Goal: Task Accomplishment & Management: Manage account settings

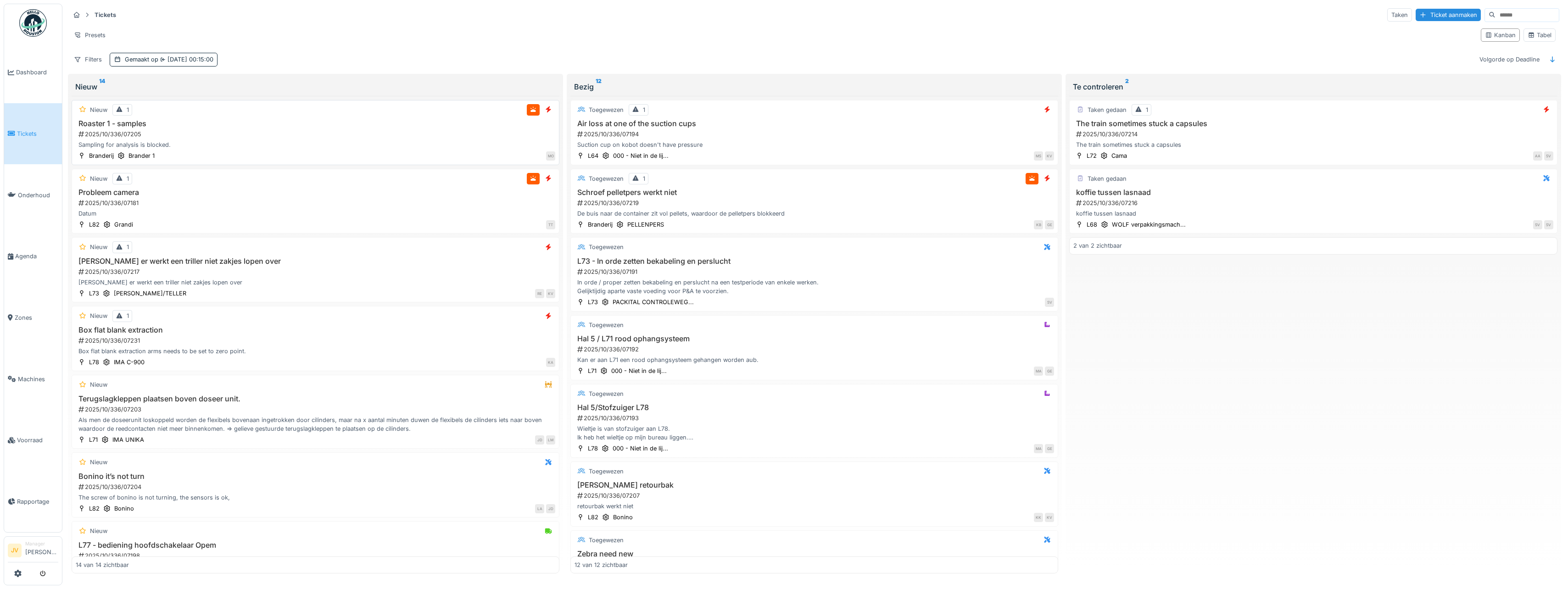
click at [332, 136] on div "2025/10/336/07205" at bounding box center [316, 134] width 477 height 9
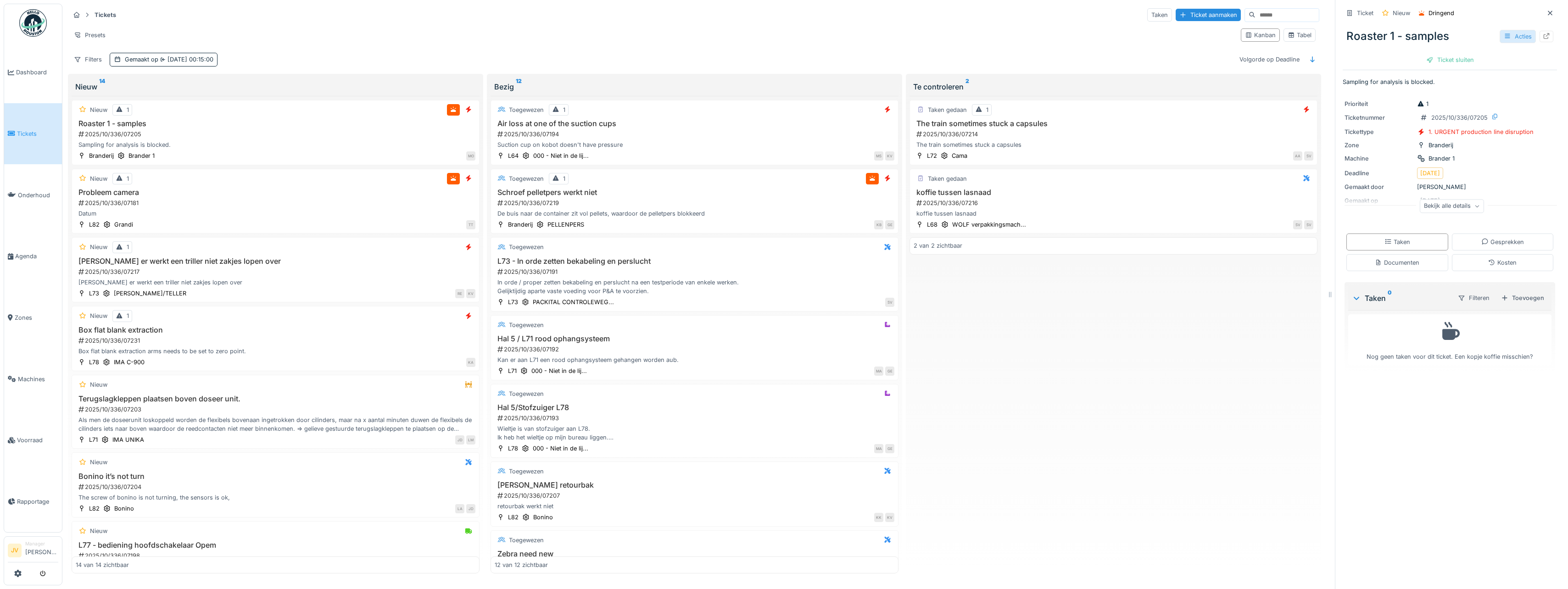
click at [1503, 36] on div "Acties" at bounding box center [1517, 36] width 36 height 13
click at [1470, 52] on div "Bewerken" at bounding box center [1459, 57] width 108 height 14
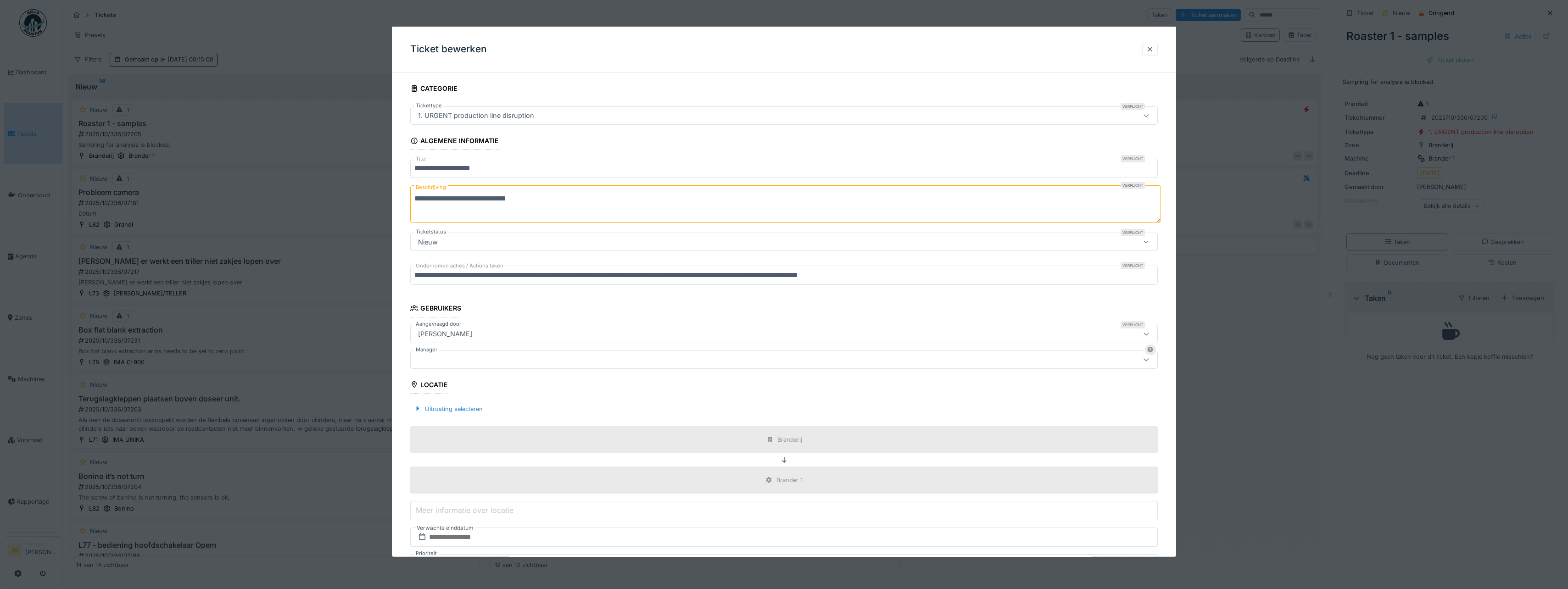
click at [470, 357] on div at bounding box center [744, 359] width 658 height 10
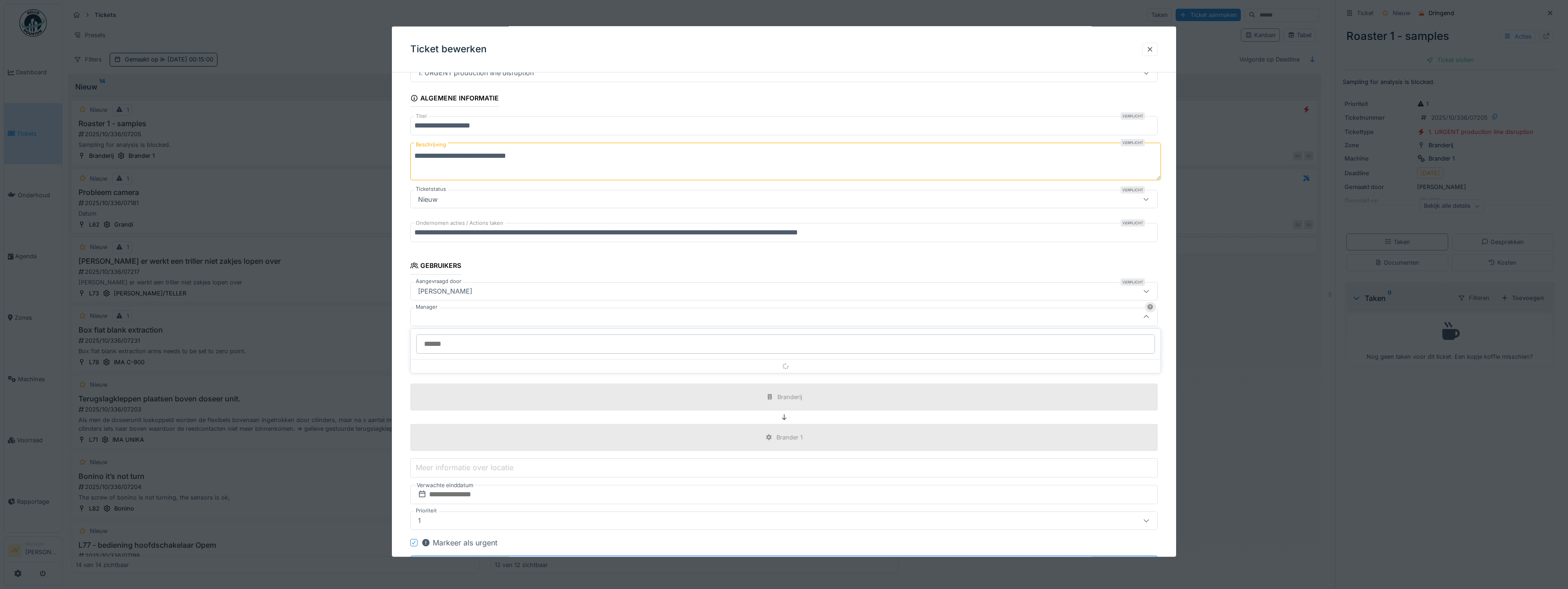
scroll to position [68, 0]
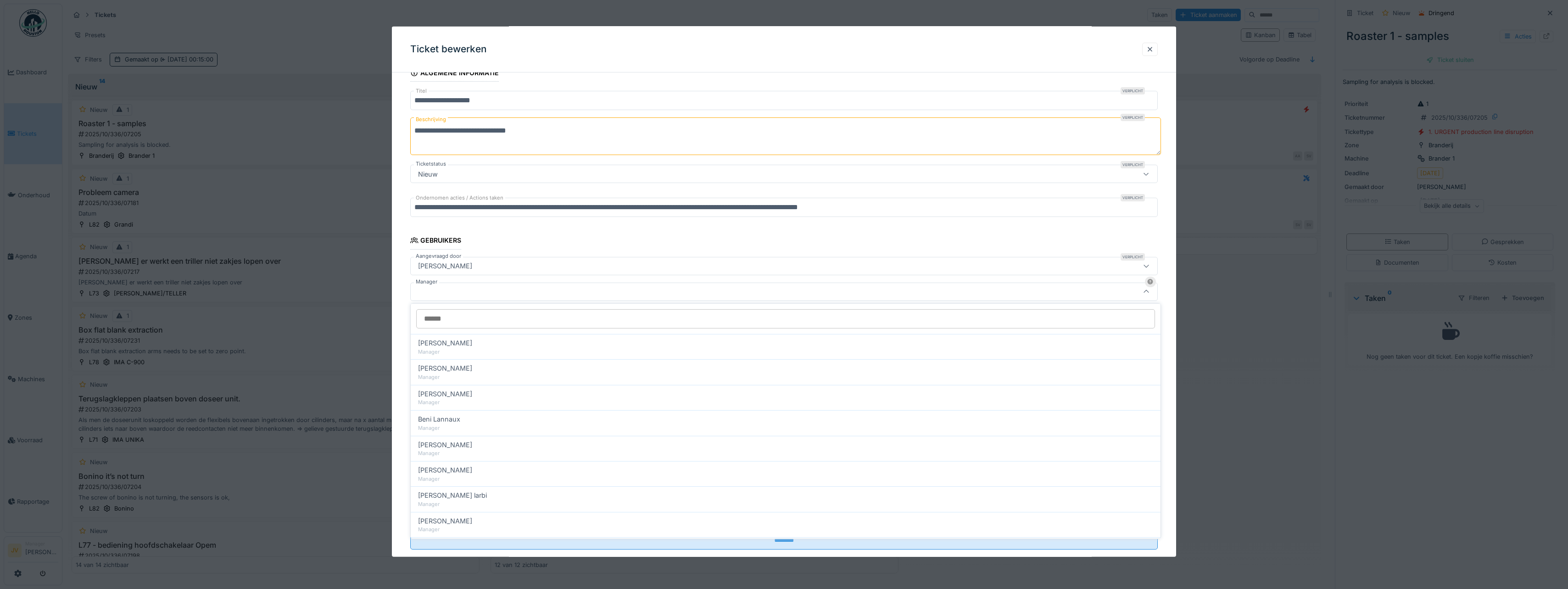
click at [495, 322] on input "Manager" at bounding box center [785, 318] width 739 height 19
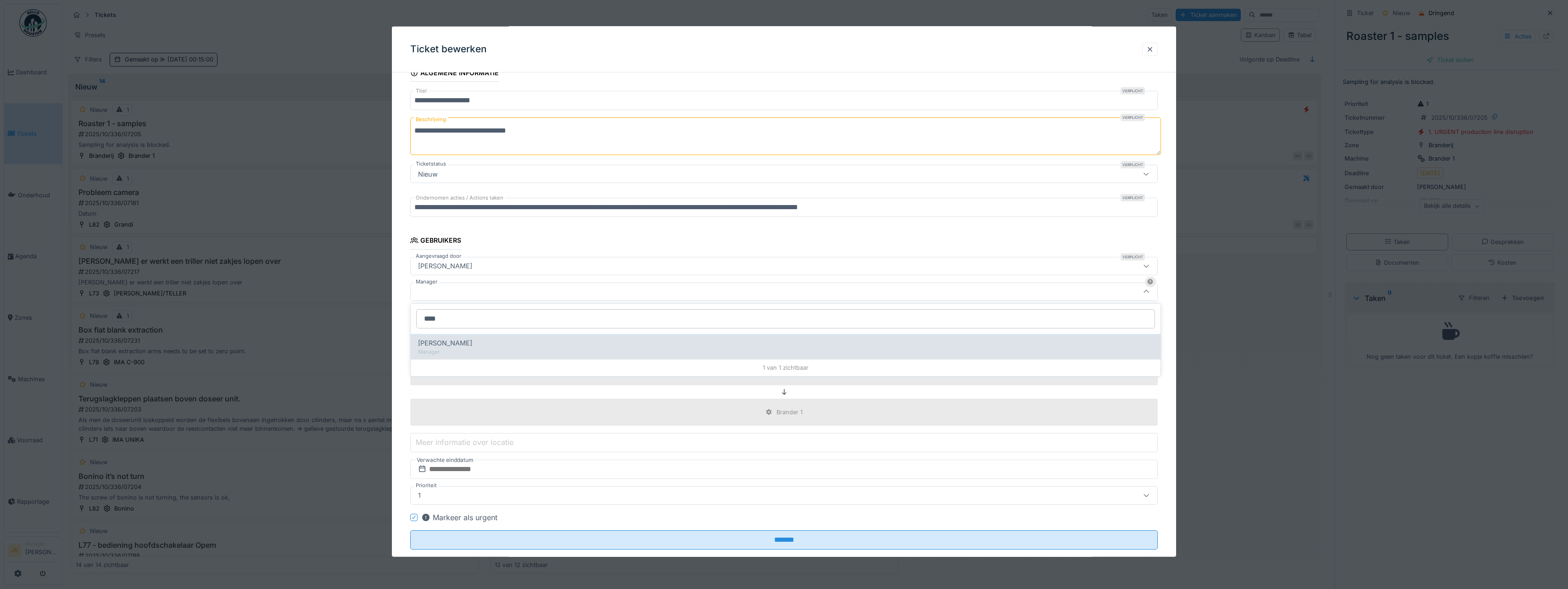
type input "****"
click at [528, 342] on div "Gino Esselens" at bounding box center [785, 343] width 736 height 10
type input "****"
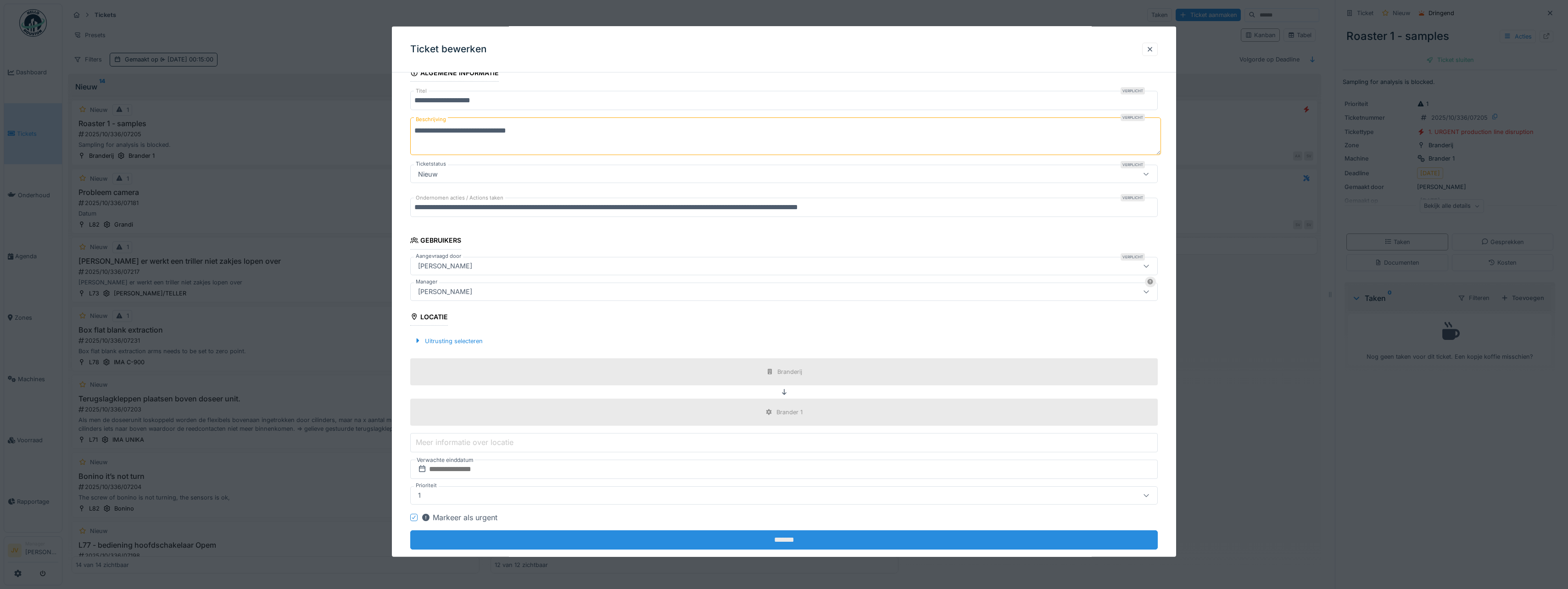
scroll to position [87, 0]
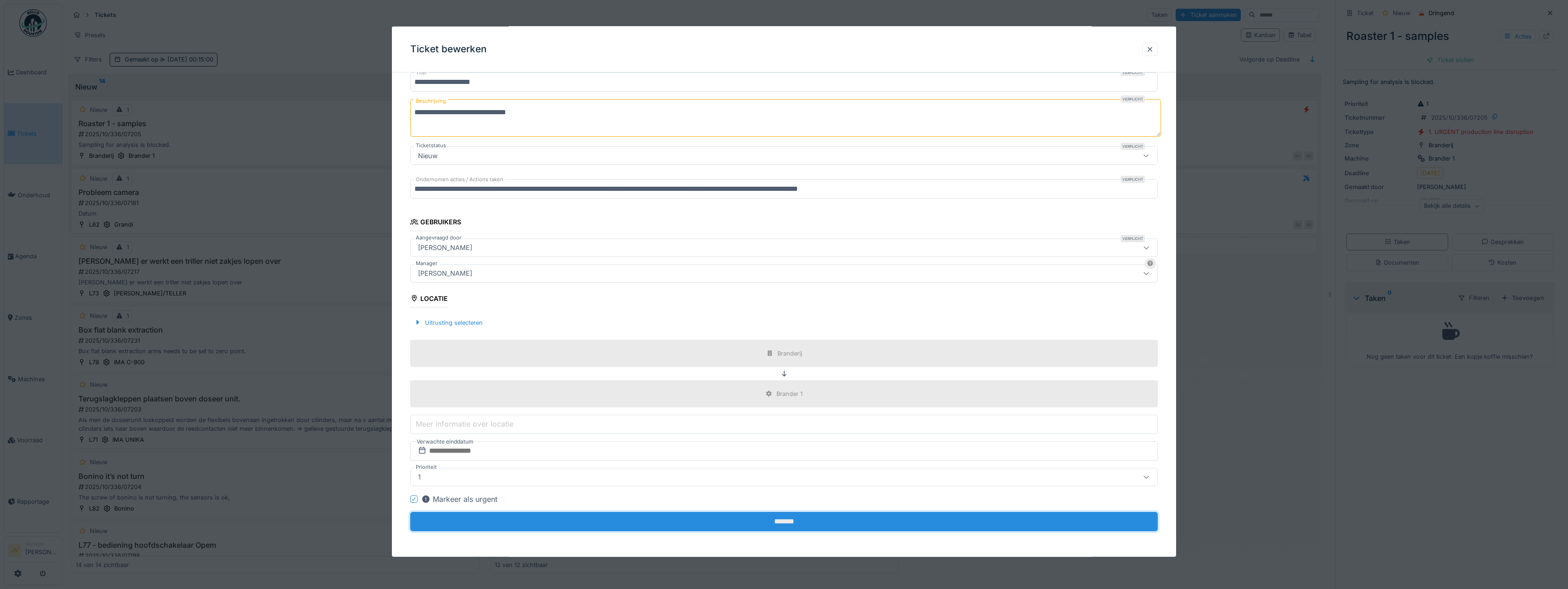
click at [813, 518] on input "*******" at bounding box center [784, 521] width 748 height 19
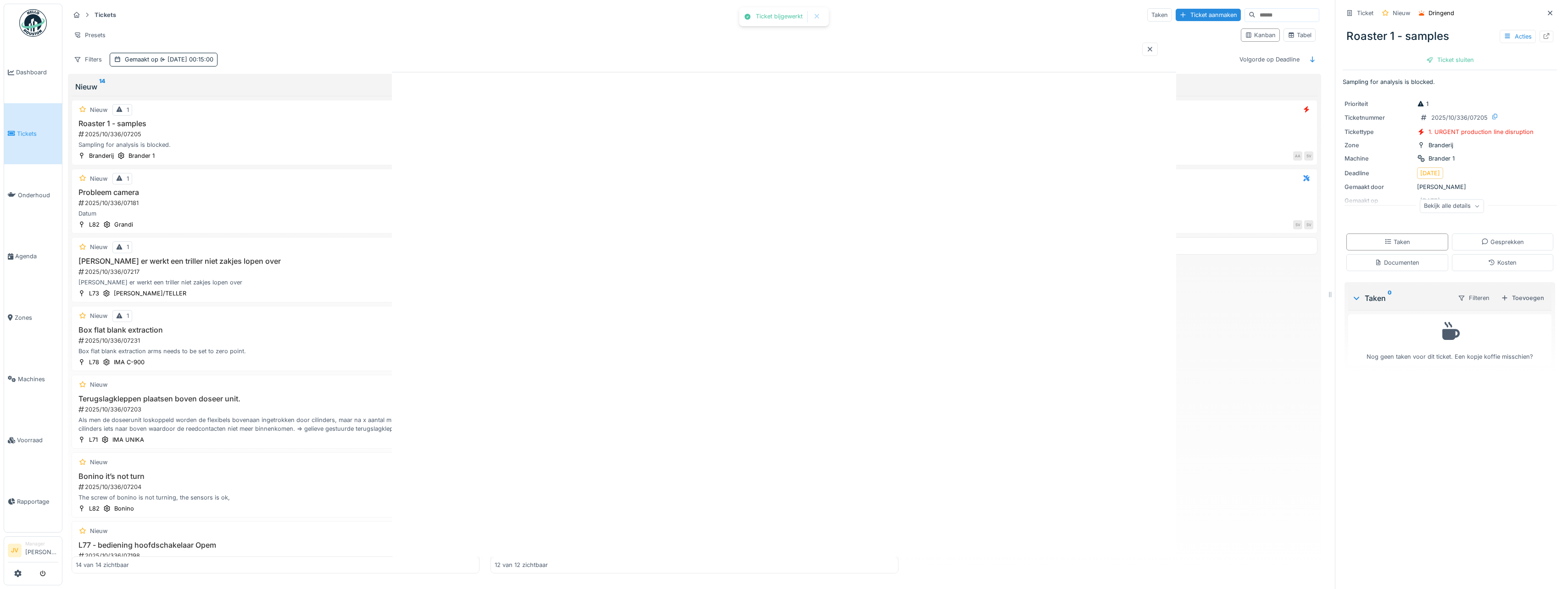
scroll to position [0, 0]
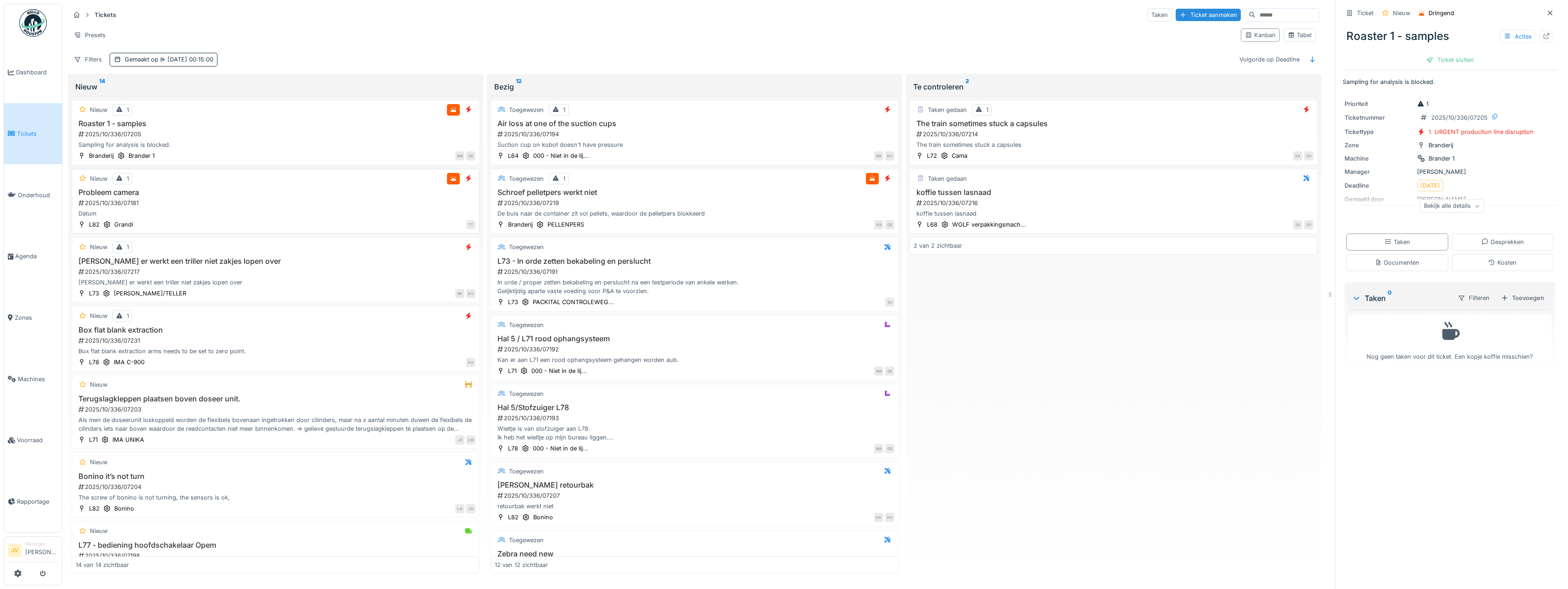
click at [411, 213] on div "Datum" at bounding box center [275, 213] width 400 height 9
click at [1435, 61] on div "Ticket sluiten" at bounding box center [1449, 60] width 55 height 12
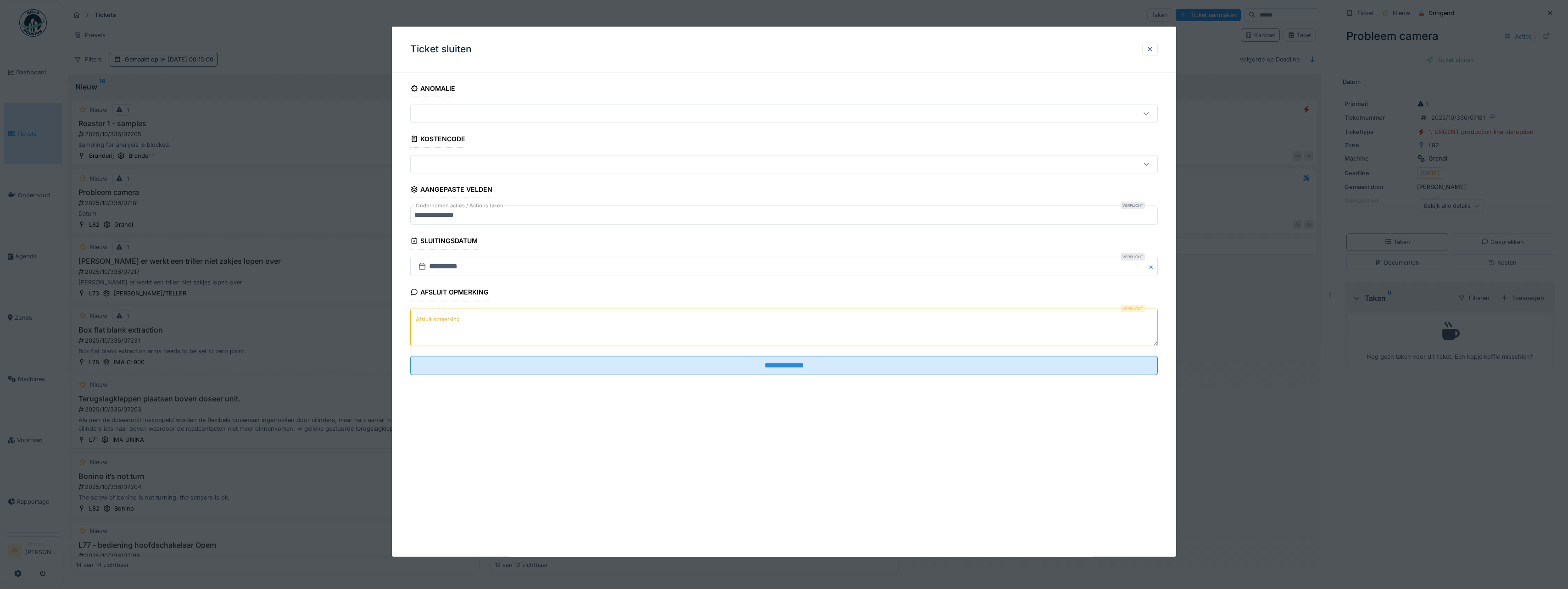
click at [444, 318] on label "Afsluit opmerking" at bounding box center [438, 320] width 48 height 12
click at [444, 318] on textarea "Afsluit opmerking" at bounding box center [784, 327] width 748 height 38
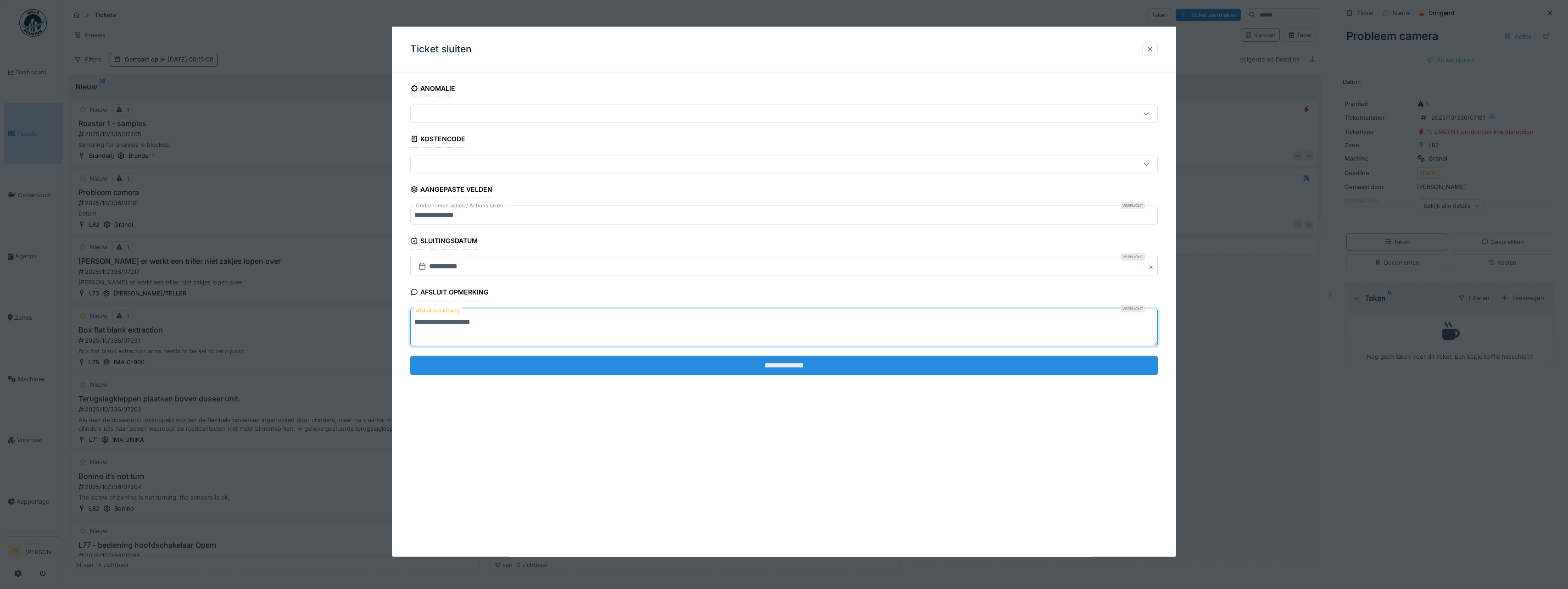
type textarea "**********"
click at [816, 365] on input "**********" at bounding box center [784, 365] width 748 height 19
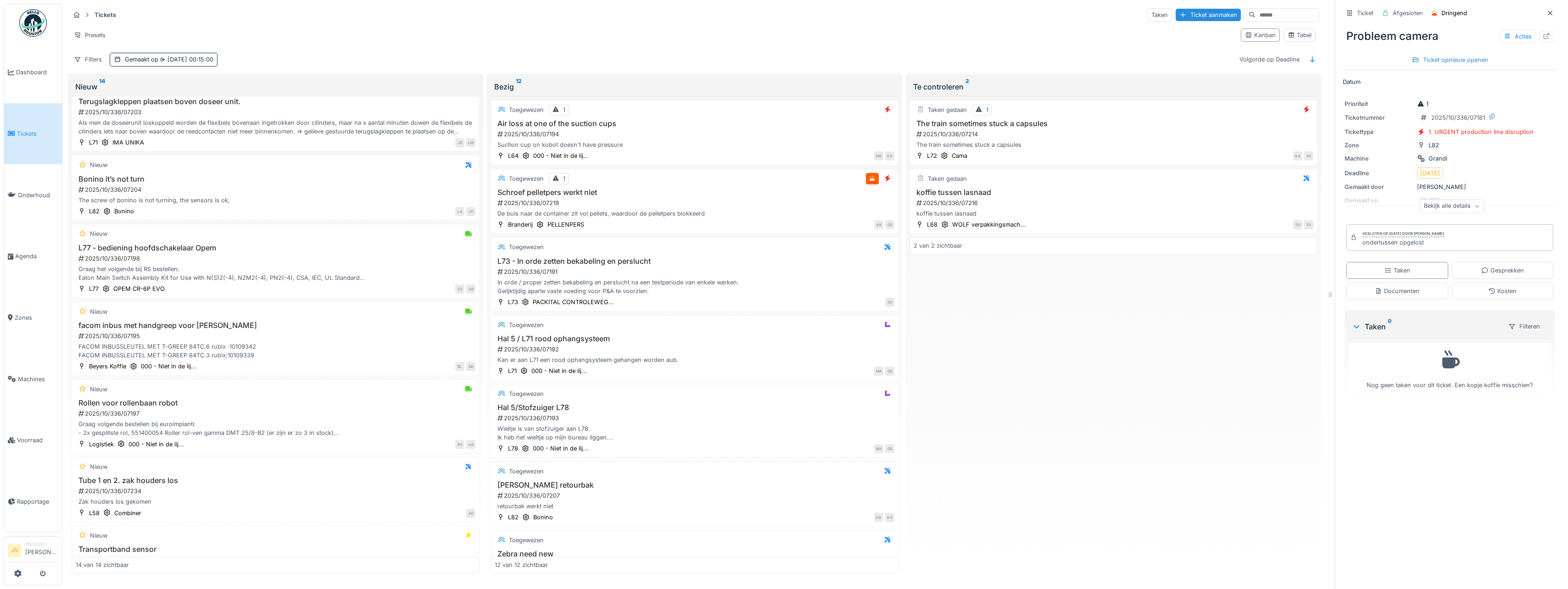
scroll to position [203, 0]
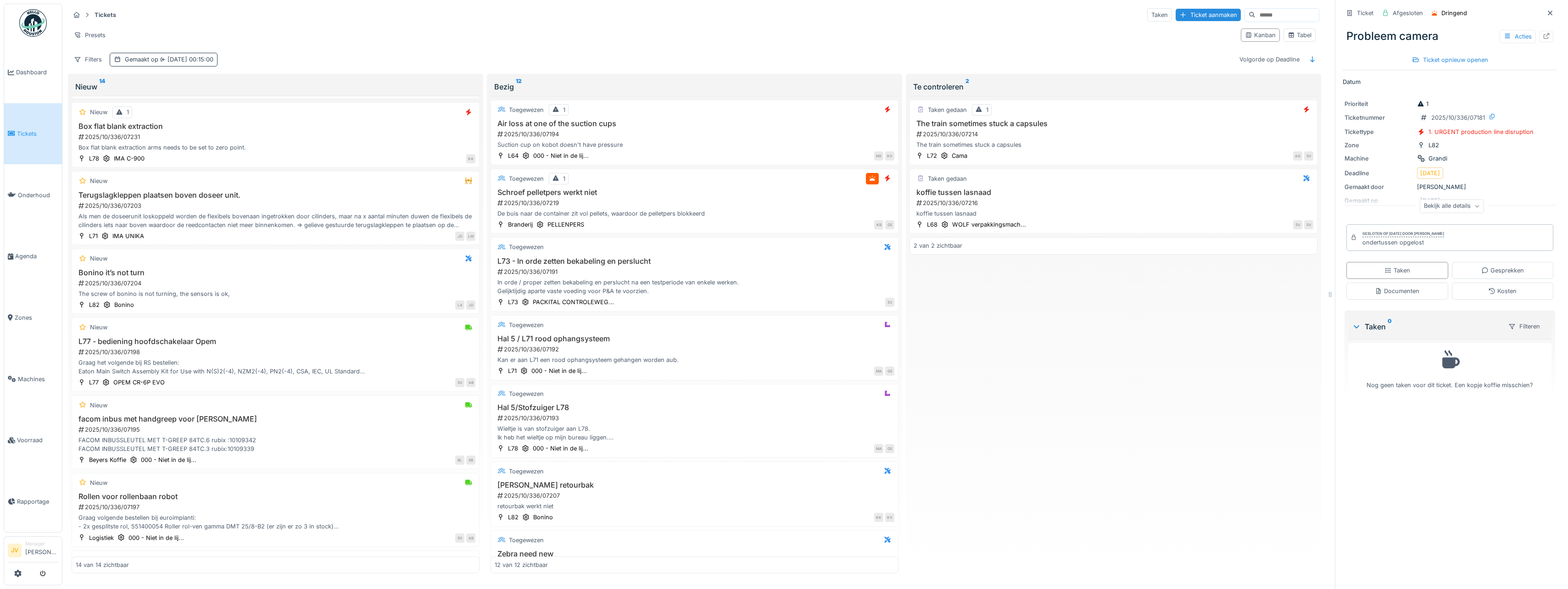
click at [191, 56] on span "14-10-2025 00:15:00" at bounding box center [185, 59] width 55 height 7
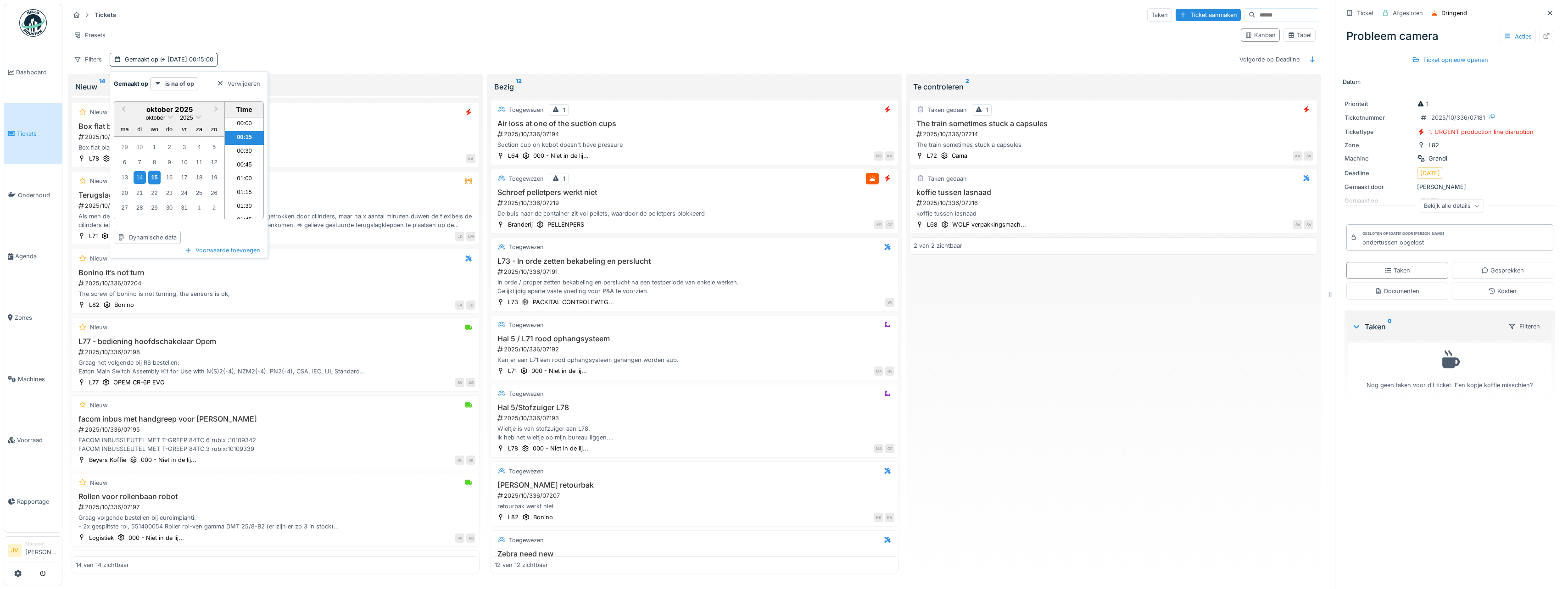
click at [159, 173] on div "15" at bounding box center [155, 176] width 12 height 13
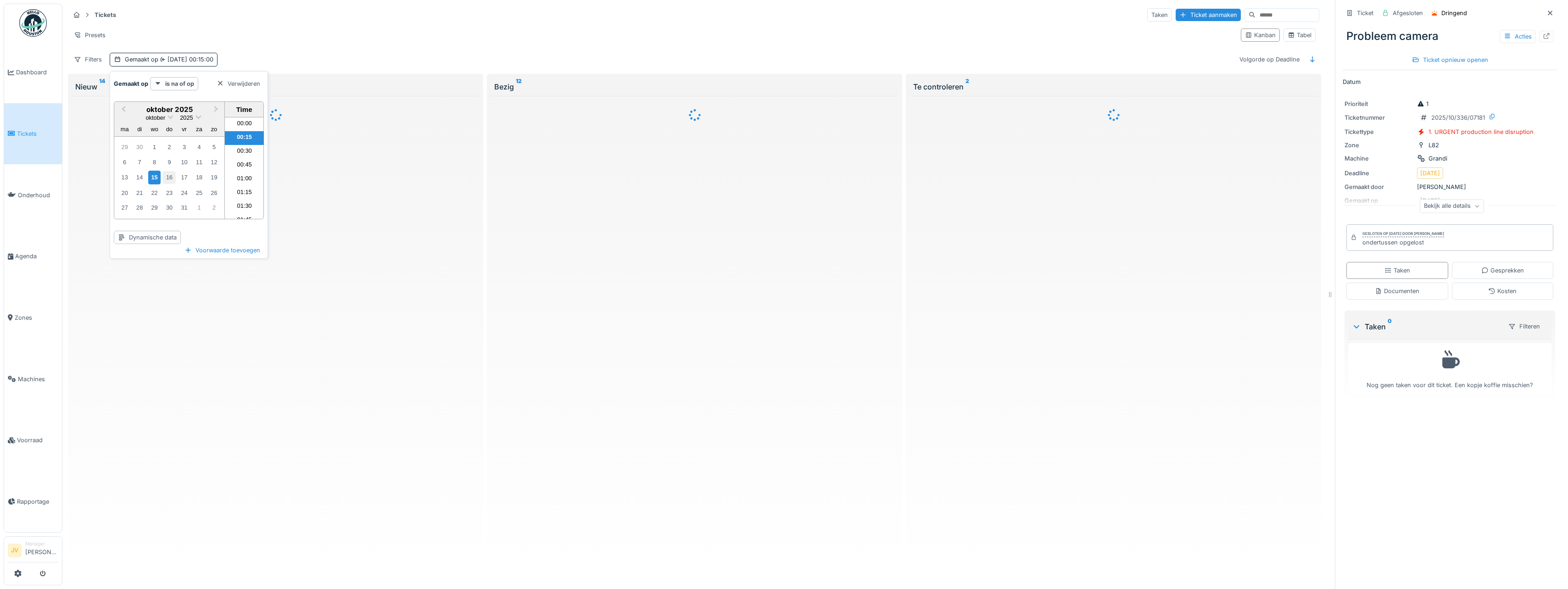
scroll to position [0, 0]
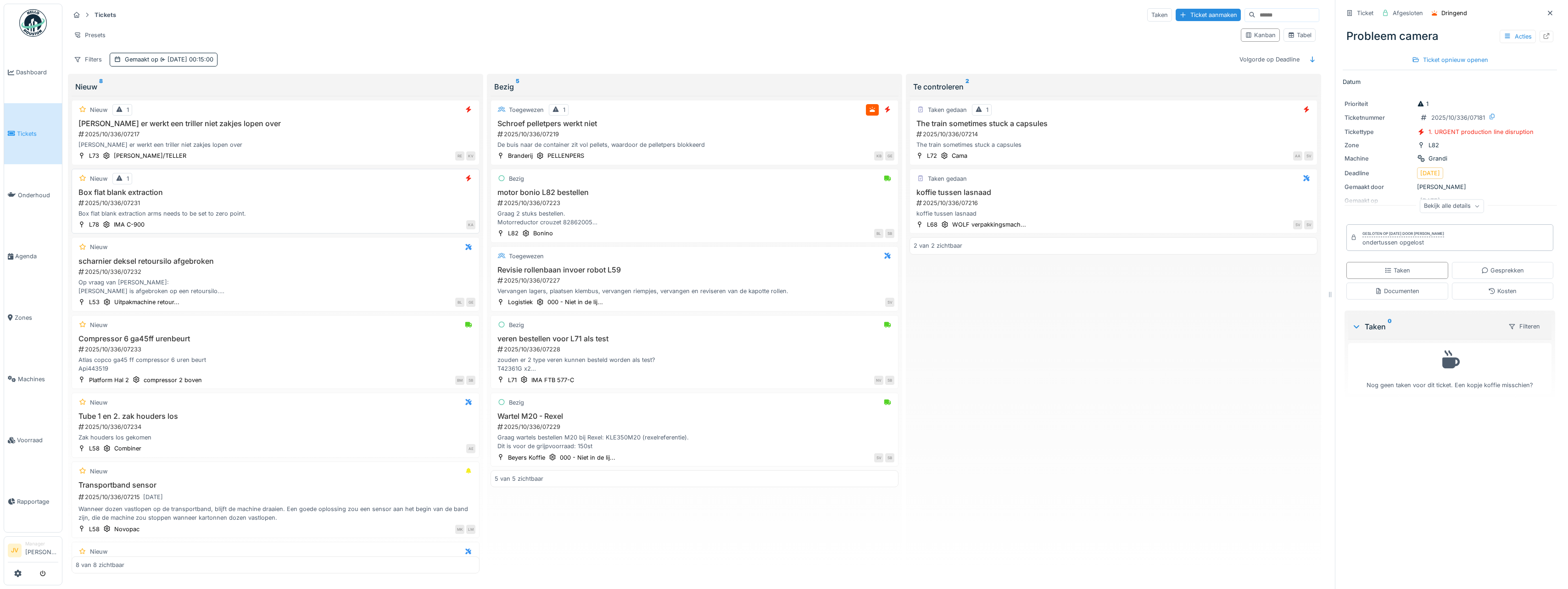
click at [440, 220] on div "KA" at bounding box center [312, 225] width 326 height 10
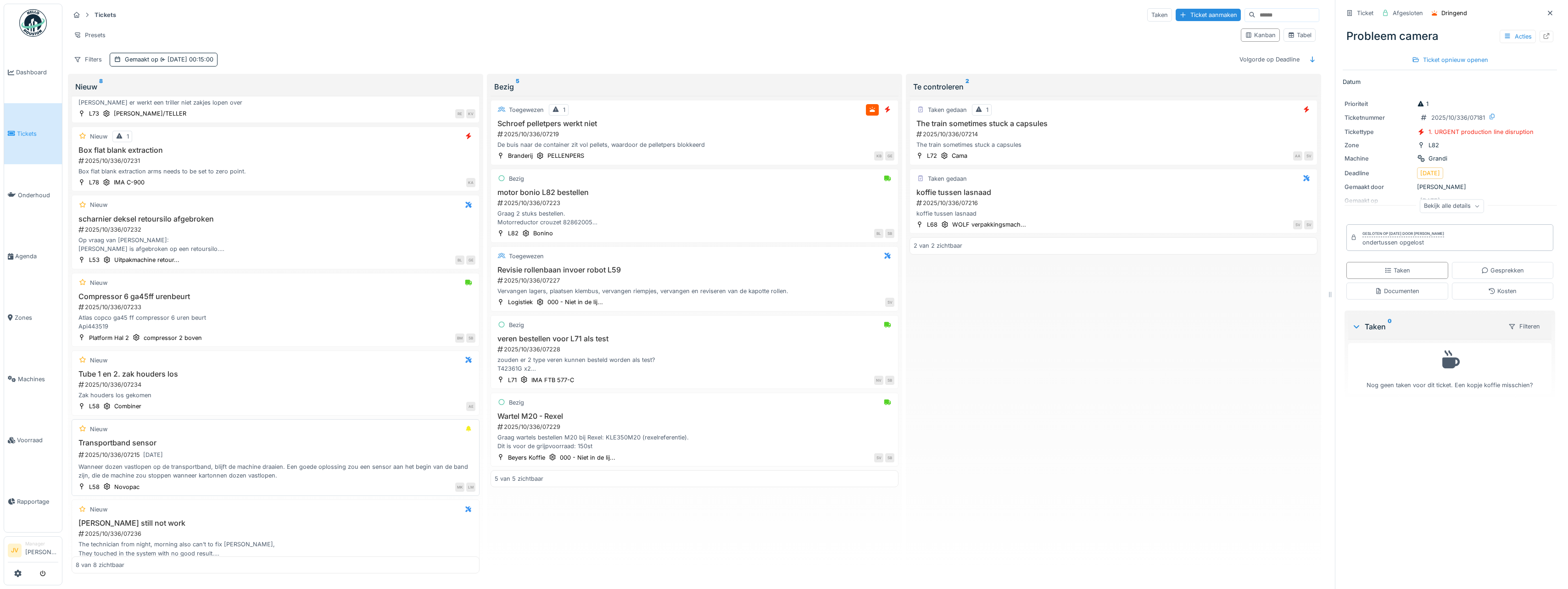
scroll to position [132, 0]
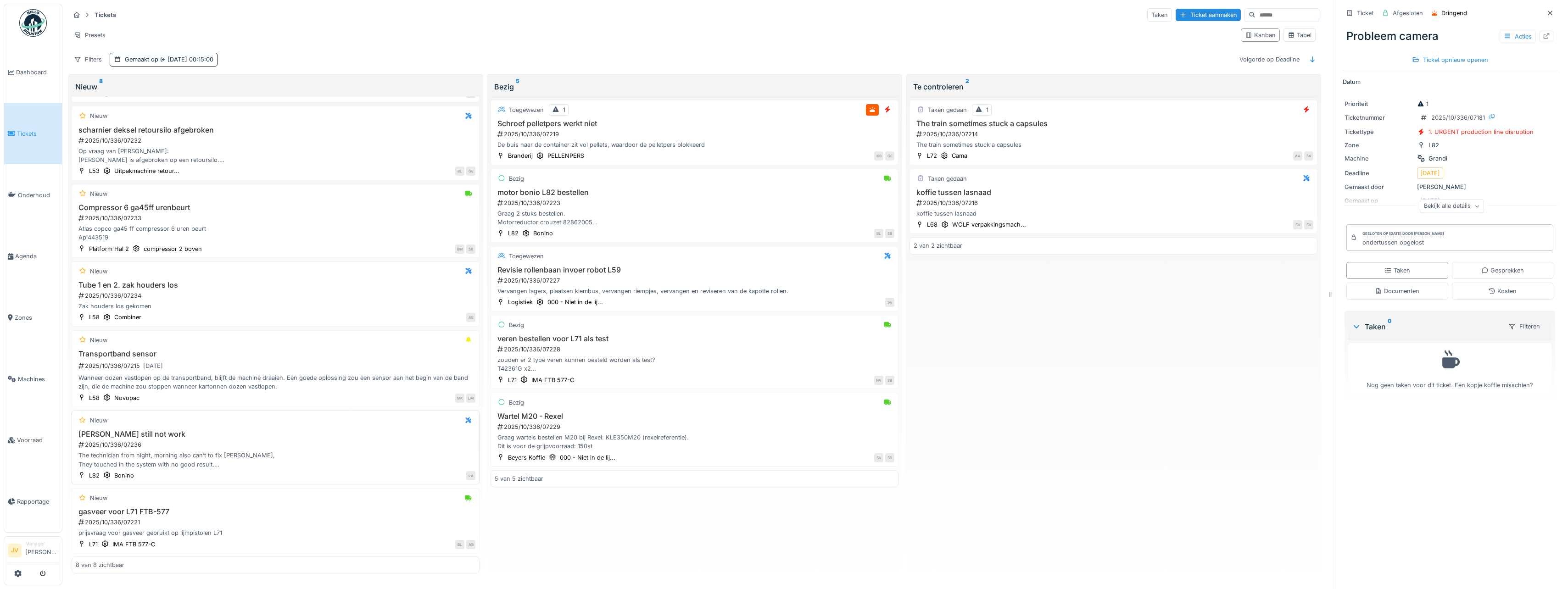
click at [391, 443] on div "Bonino still not work 2025/10/336/07236 The technician from night, morning also…" at bounding box center [275, 448] width 400 height 39
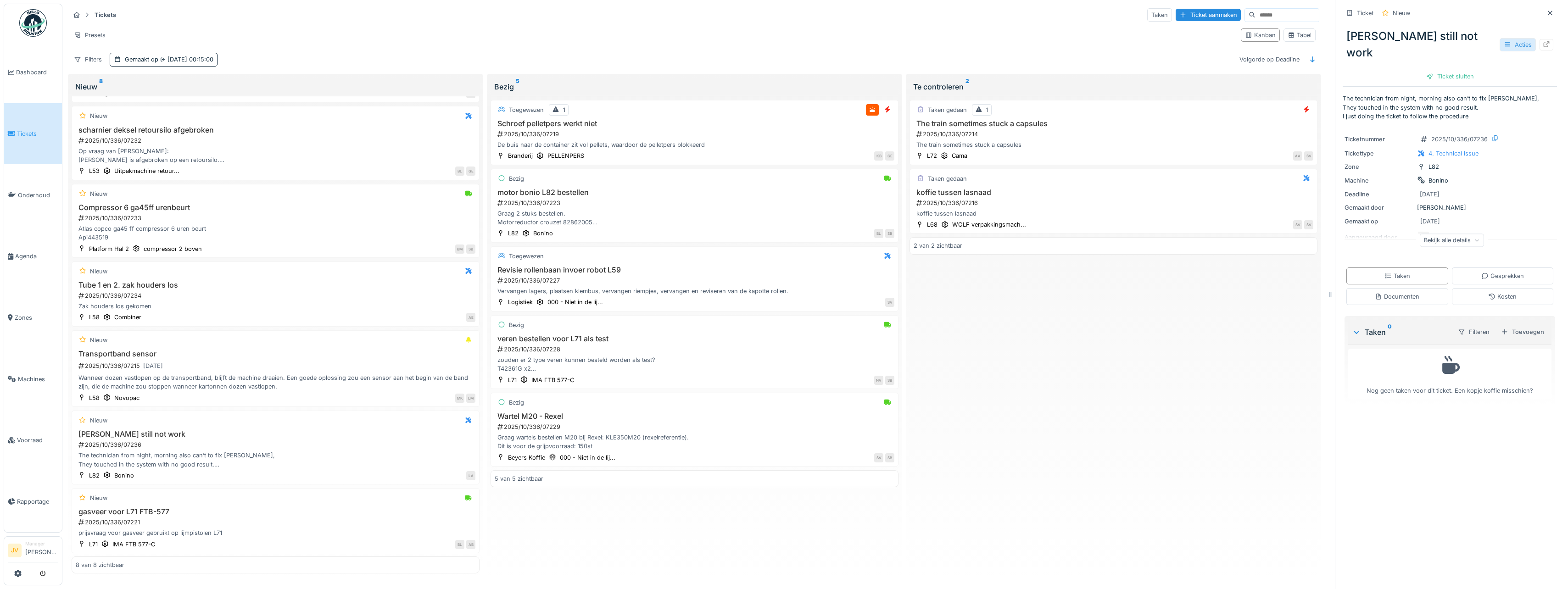
click at [1513, 38] on div "Acties" at bounding box center [1517, 44] width 36 height 13
click at [1476, 50] on div "Bewerken" at bounding box center [1459, 57] width 108 height 14
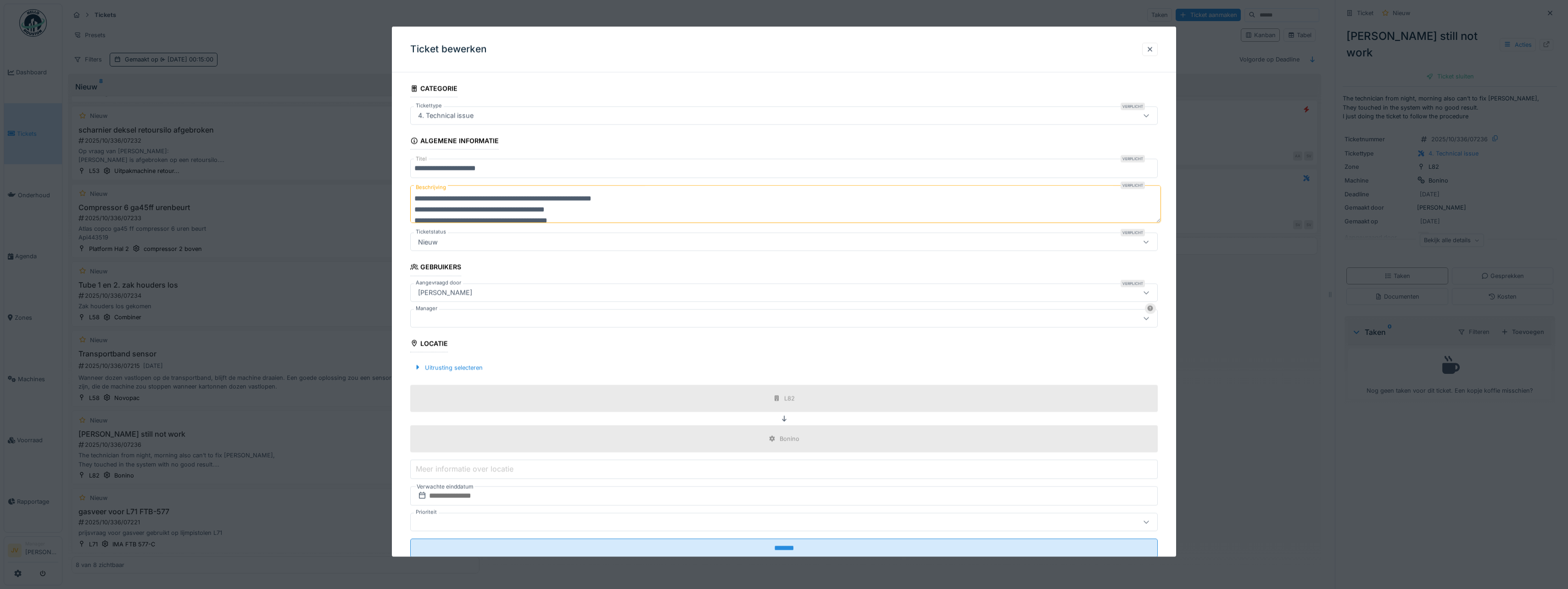
click at [494, 318] on div at bounding box center [744, 318] width 658 height 10
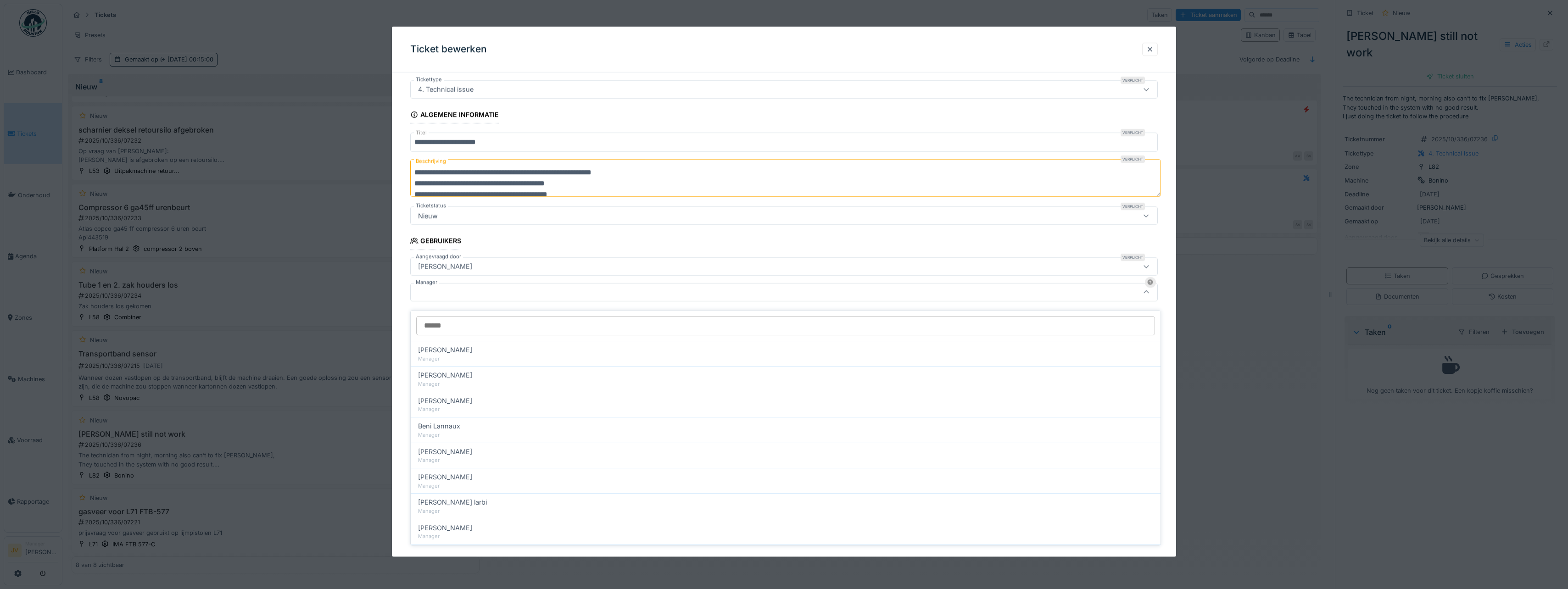
scroll to position [27, 0]
click at [495, 320] on input "Manager" at bounding box center [785, 325] width 739 height 19
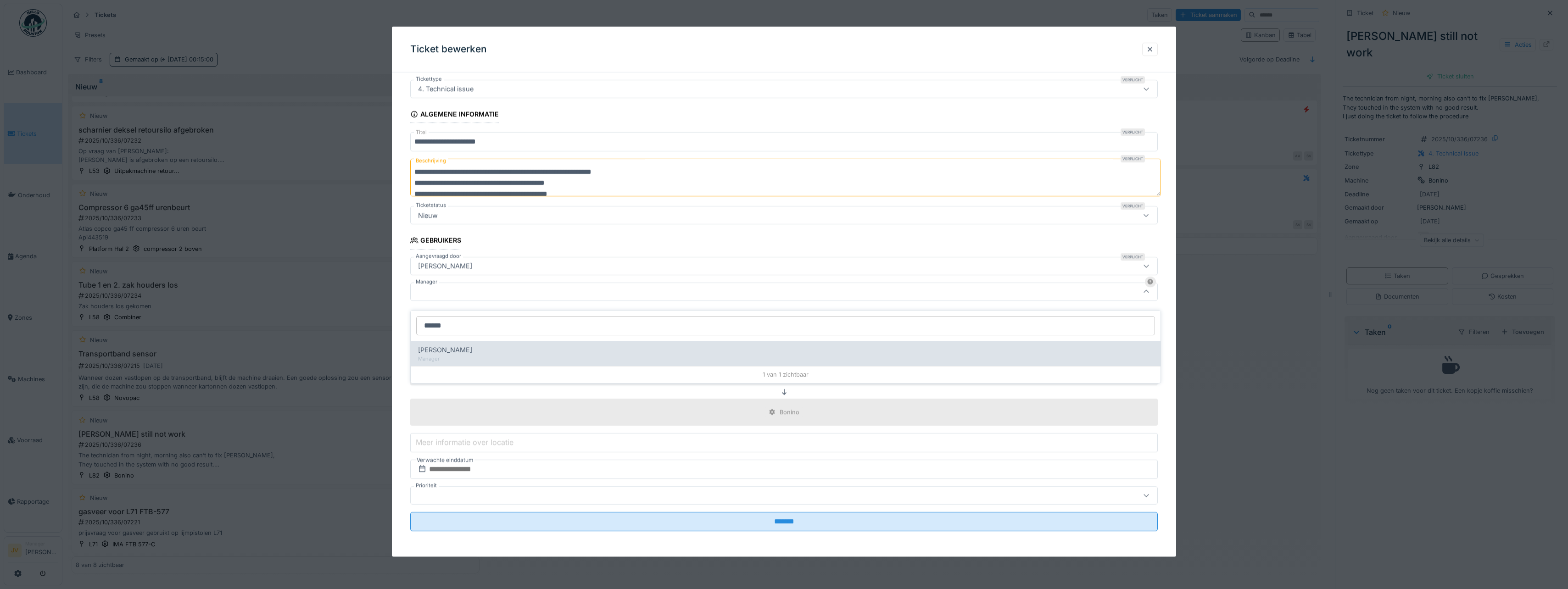
type input "******"
click at [525, 355] on div "Manager" at bounding box center [785, 359] width 736 height 8
type input "****"
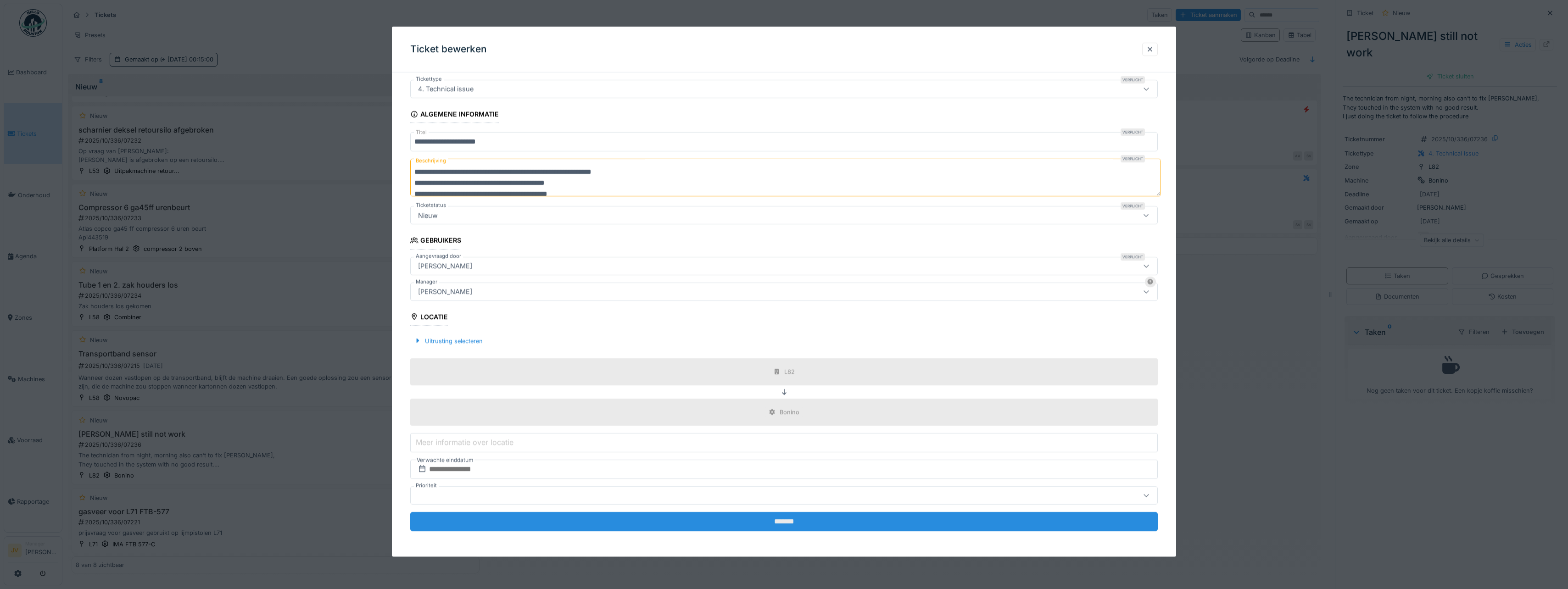
click at [797, 519] on input "*******" at bounding box center [784, 521] width 748 height 19
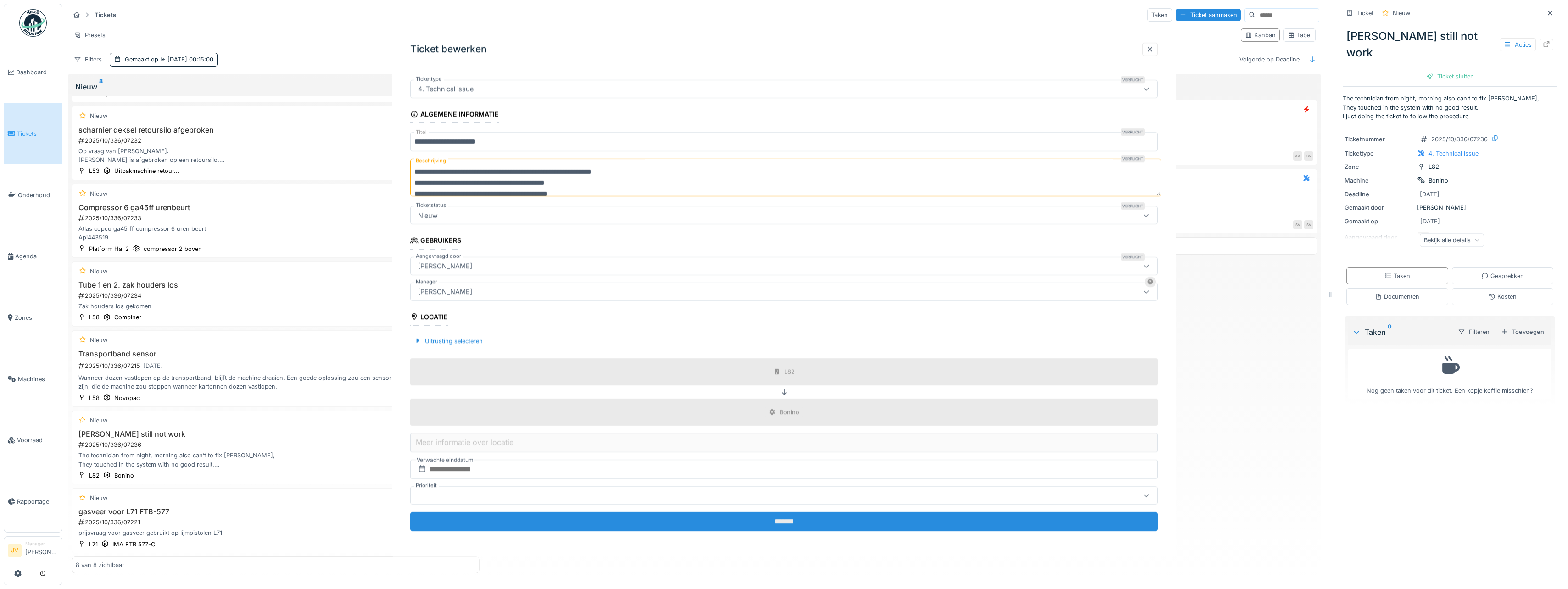
scroll to position [0, 0]
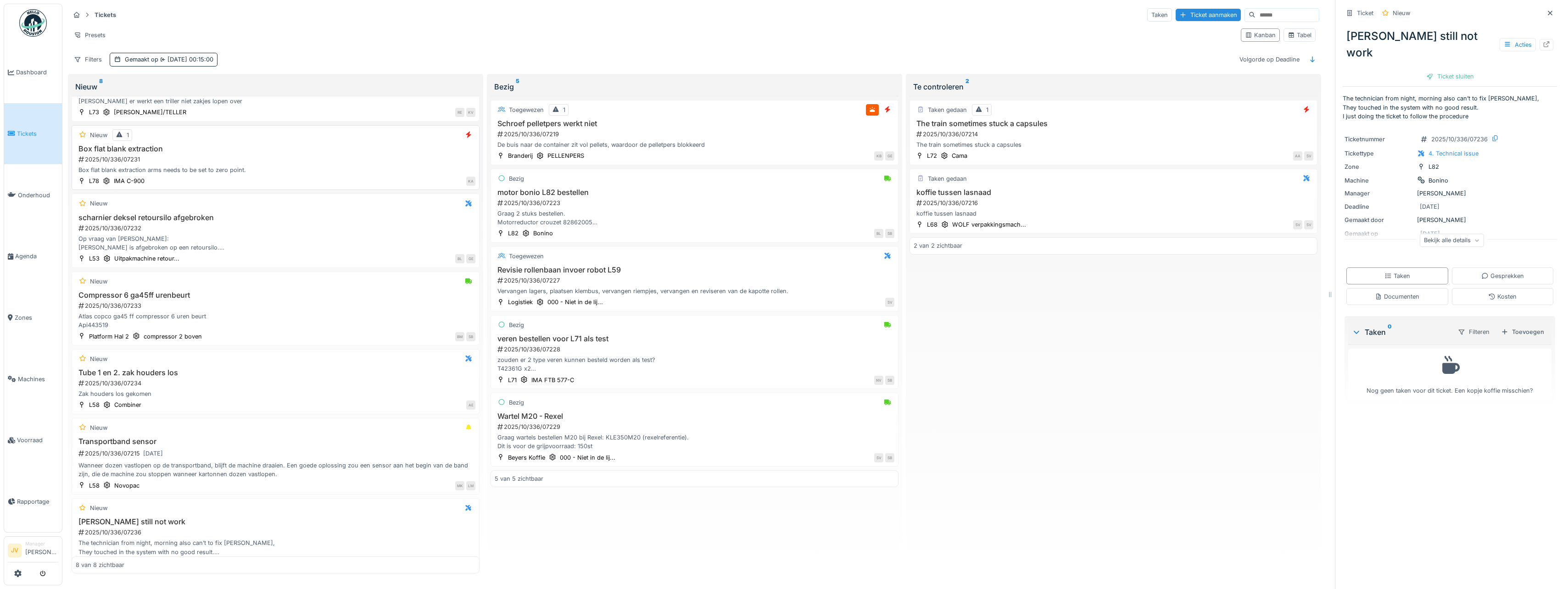
scroll to position [132, 0]
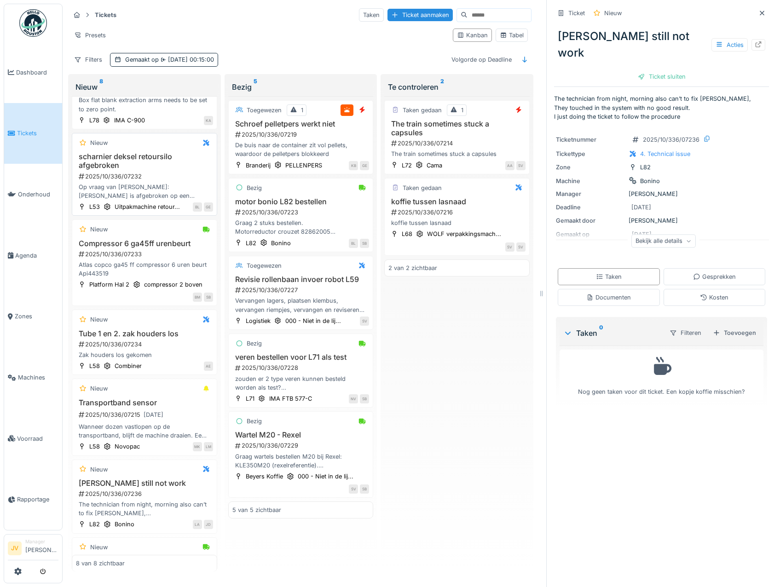
scroll to position [86, 0]
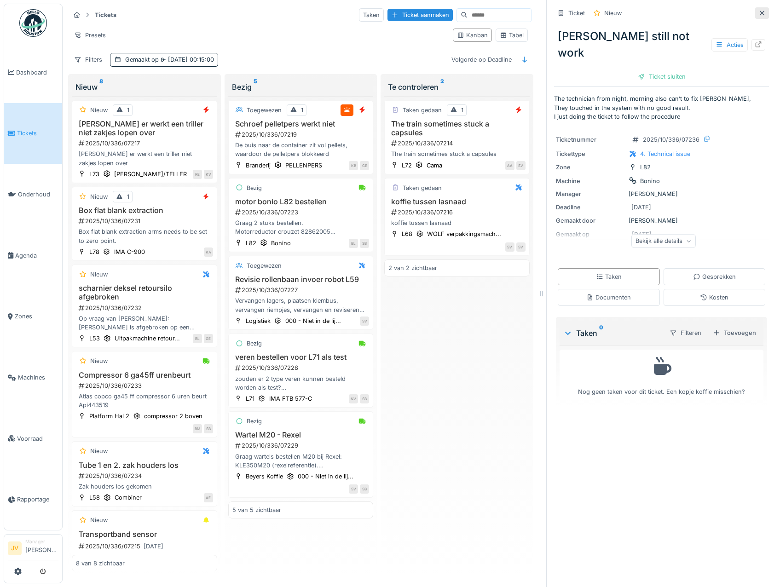
click at [755, 14] on div at bounding box center [762, 13] width 14 height 12
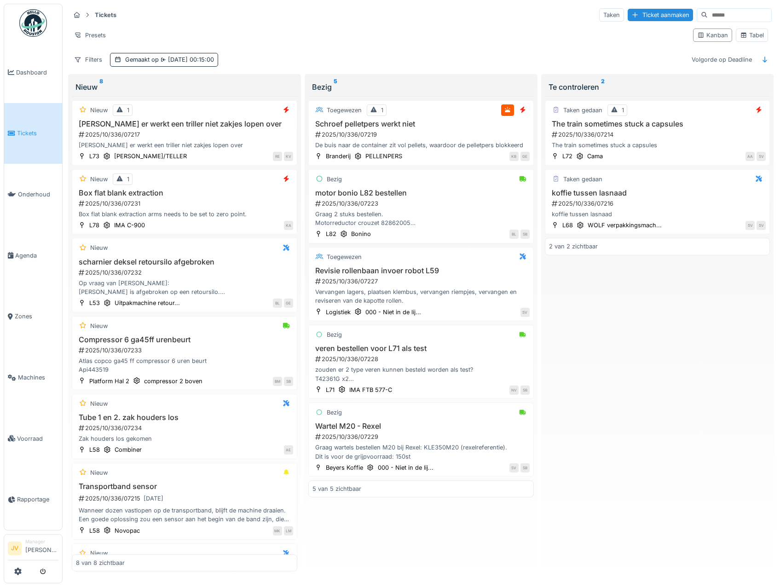
scroll to position [2, 0]
click at [33, 543] on li "Manager Joke Van der hallen" at bounding box center [41, 549] width 33 height 20
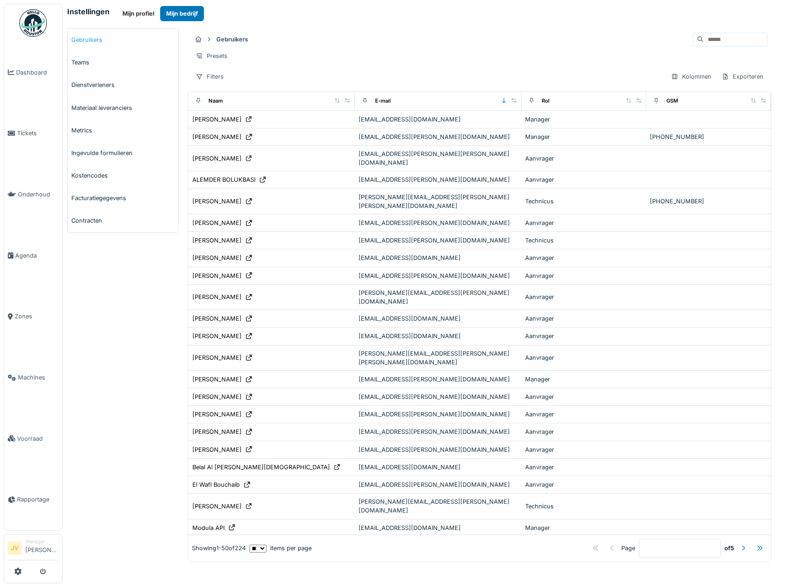
click at [105, 37] on link "Gebruikers" at bounding box center [123, 40] width 110 height 23
click at [705, 36] on input at bounding box center [736, 39] width 64 height 13
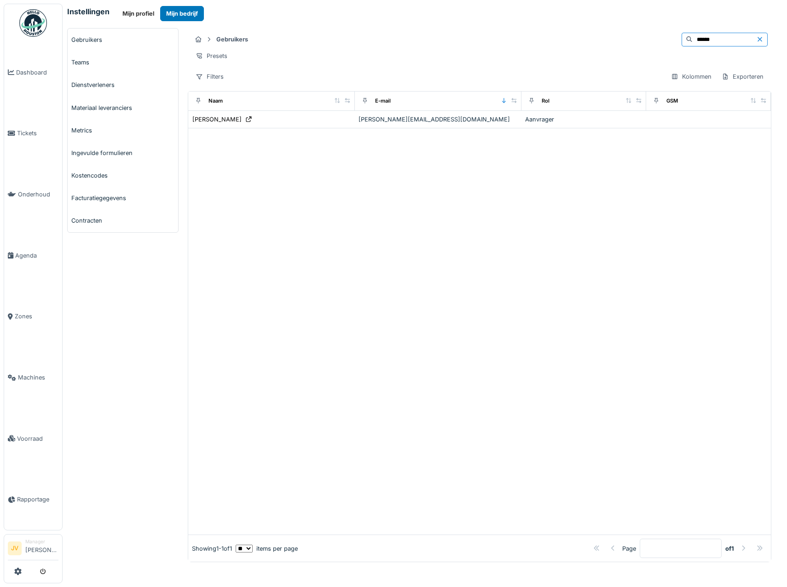
type input "******"
drag, startPoint x: 746, startPoint y: 39, endPoint x: 726, endPoint y: 19, distance: 28.7
click at [756, 39] on icon at bounding box center [759, 39] width 7 height 6
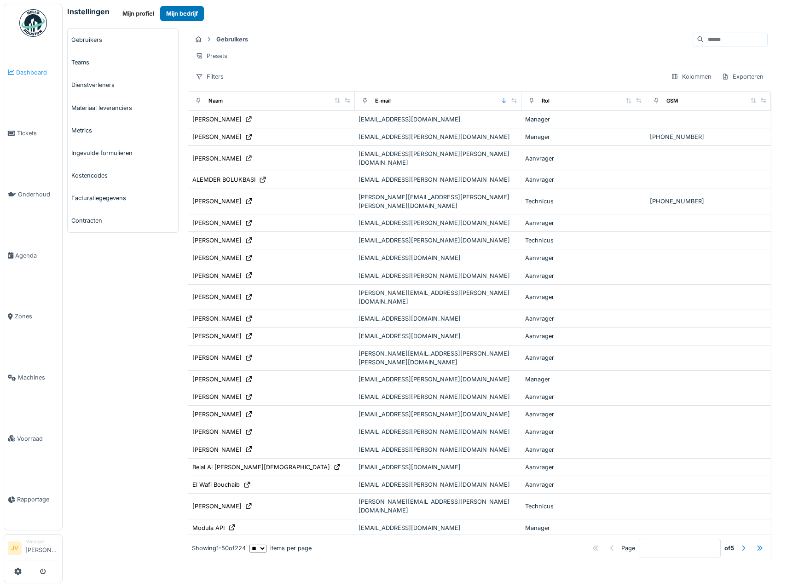
click at [20, 70] on span "Dashboard" at bounding box center [37, 72] width 42 height 9
